Goal: Find contact information: Find contact information

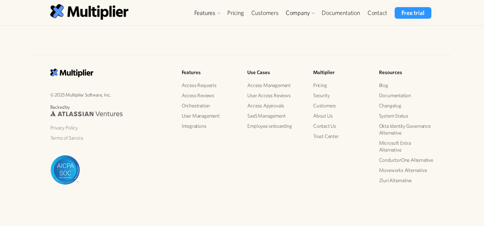
scroll to position [1479, 0]
click at [326, 125] on link "Contact Us" at bounding box center [340, 126] width 55 height 10
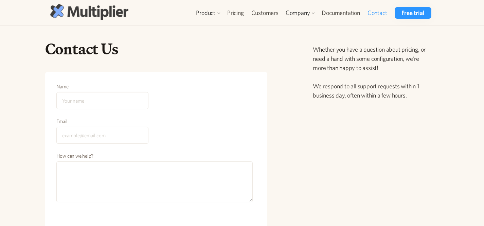
click at [85, 7] on img at bounding box center [89, 11] width 78 height 15
